Goal: Register for event/course

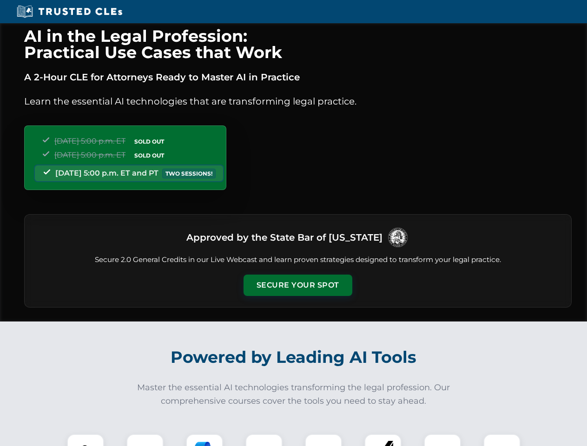
click at [297, 285] on button "Secure Your Spot" at bounding box center [297, 285] width 109 height 21
click at [85, 440] on img at bounding box center [85, 452] width 27 height 27
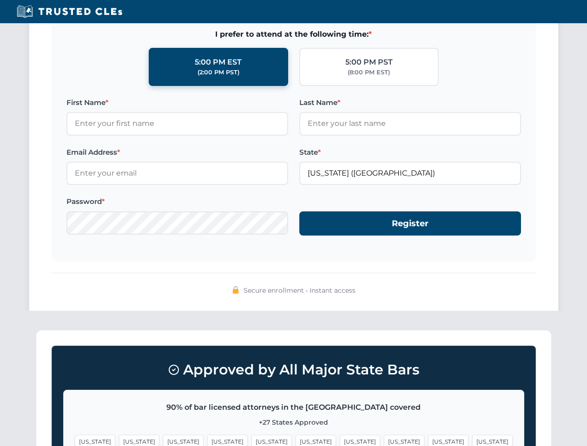
click at [340, 440] on span "[US_STATE]" at bounding box center [360, 441] width 40 height 13
click at [428, 440] on span "[US_STATE]" at bounding box center [448, 441] width 40 height 13
